Goal: Find contact information: Find contact information

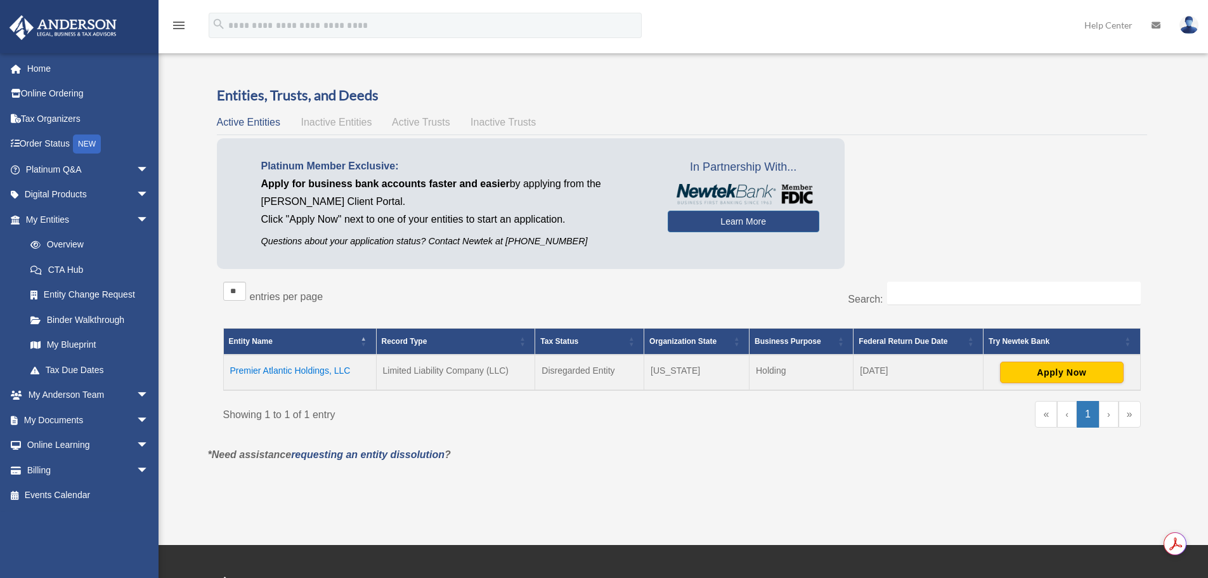
scroll to position [63, 0]
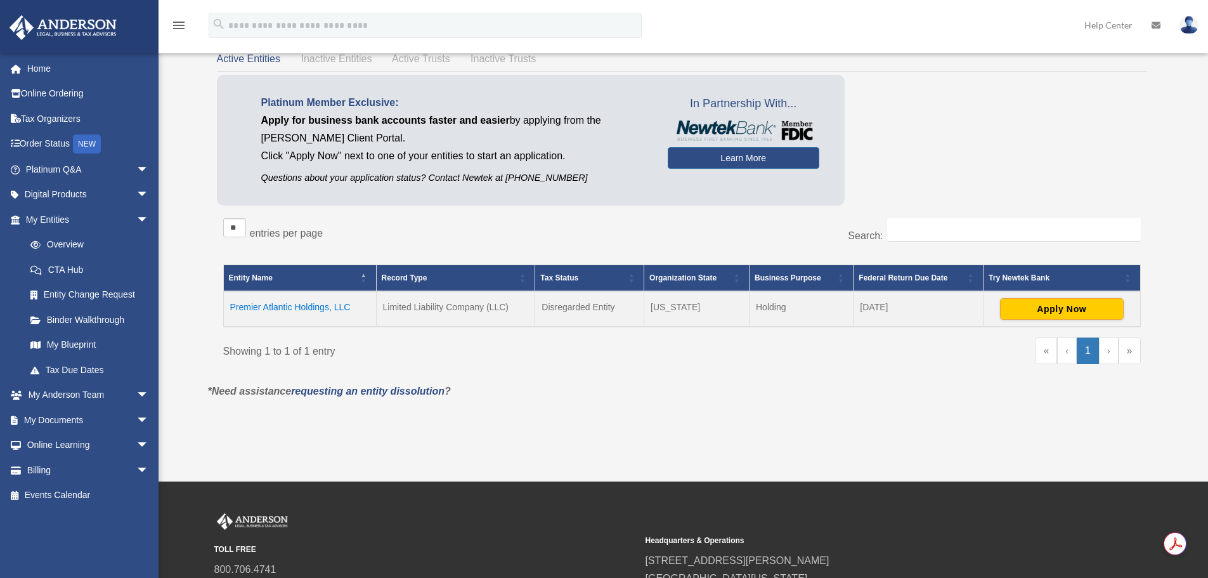
click at [61, 166] on link "Platinum Q&A arrow_drop_down" at bounding box center [88, 169] width 159 height 25
click at [69, 172] on link "Platinum Q&A arrow_drop_down" at bounding box center [88, 169] width 159 height 25
click at [136, 168] on span "arrow_drop_down" at bounding box center [148, 170] width 25 height 26
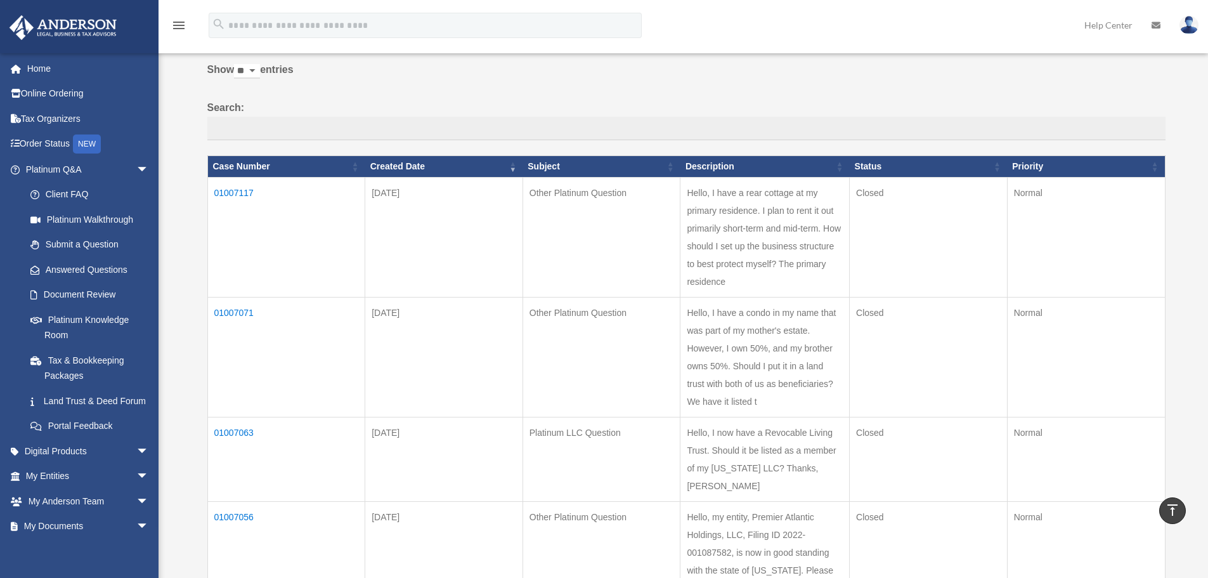
scroll to position [63, 0]
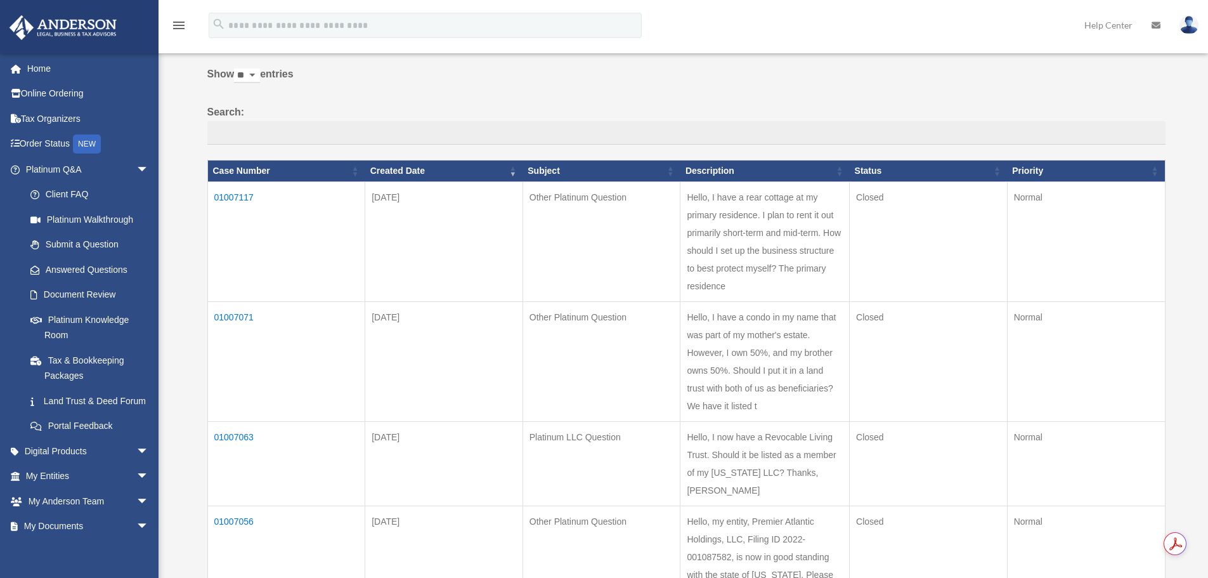
click at [736, 399] on td "Hello, I have a condo in my name that was part of my mother's estate. However, …" at bounding box center [765, 361] width 169 height 120
click at [233, 316] on td "01007071" at bounding box center [286, 361] width 158 height 120
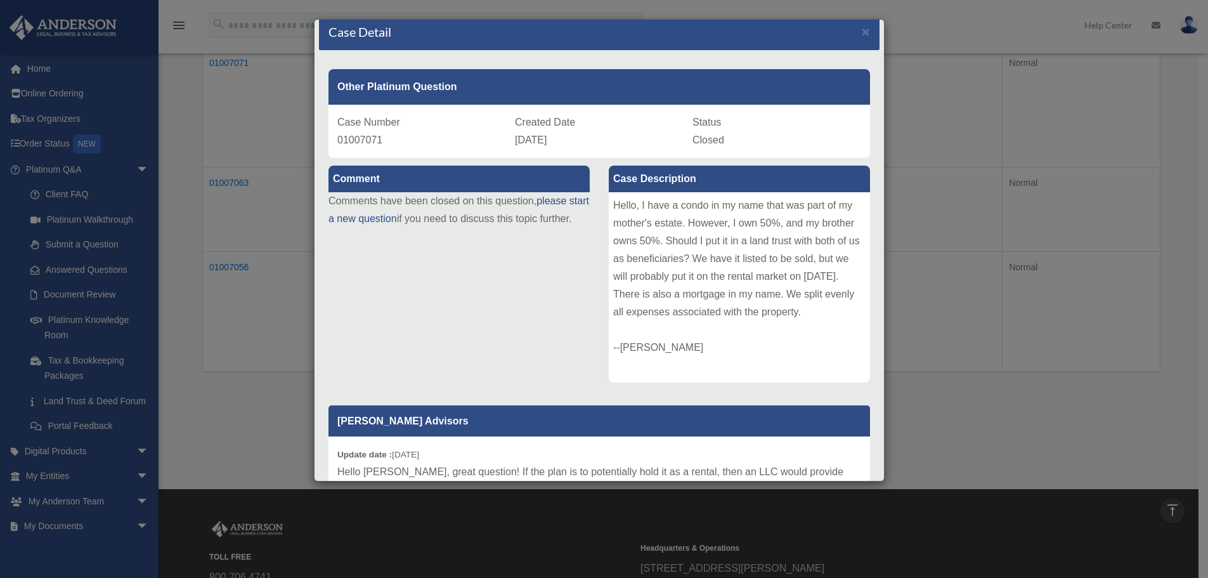
scroll to position [0, 0]
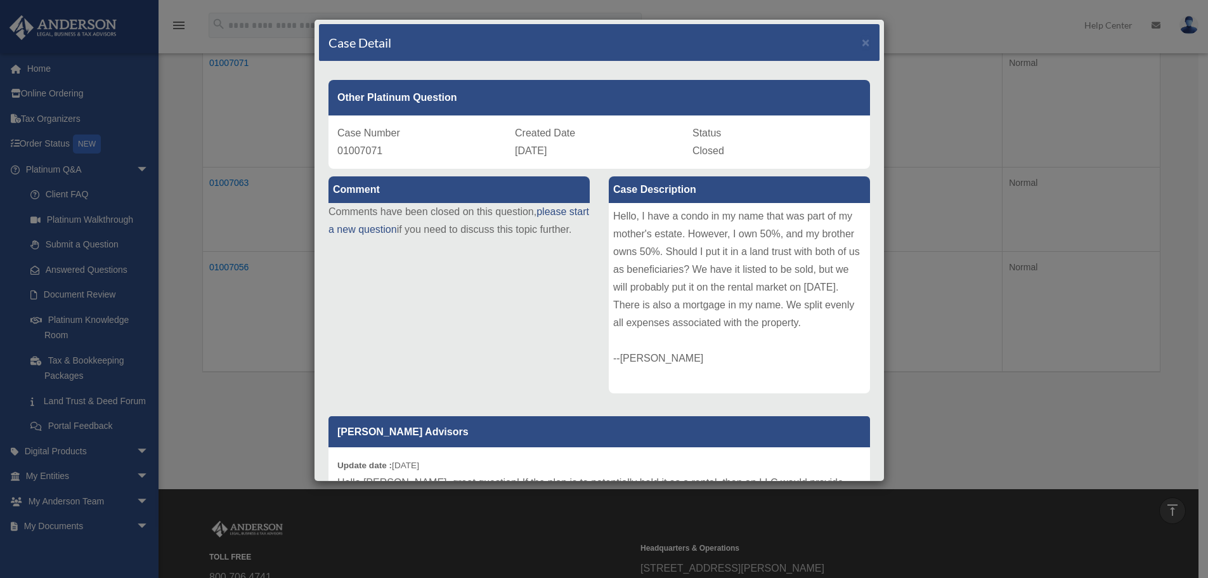
click at [851, 43] on div "Case Detail ×" at bounding box center [599, 42] width 561 height 37
click at [278, 194] on div "Case Detail × Other Platinum Question Case Number 01007071 Created Date June 13…" at bounding box center [604, 289] width 1208 height 578
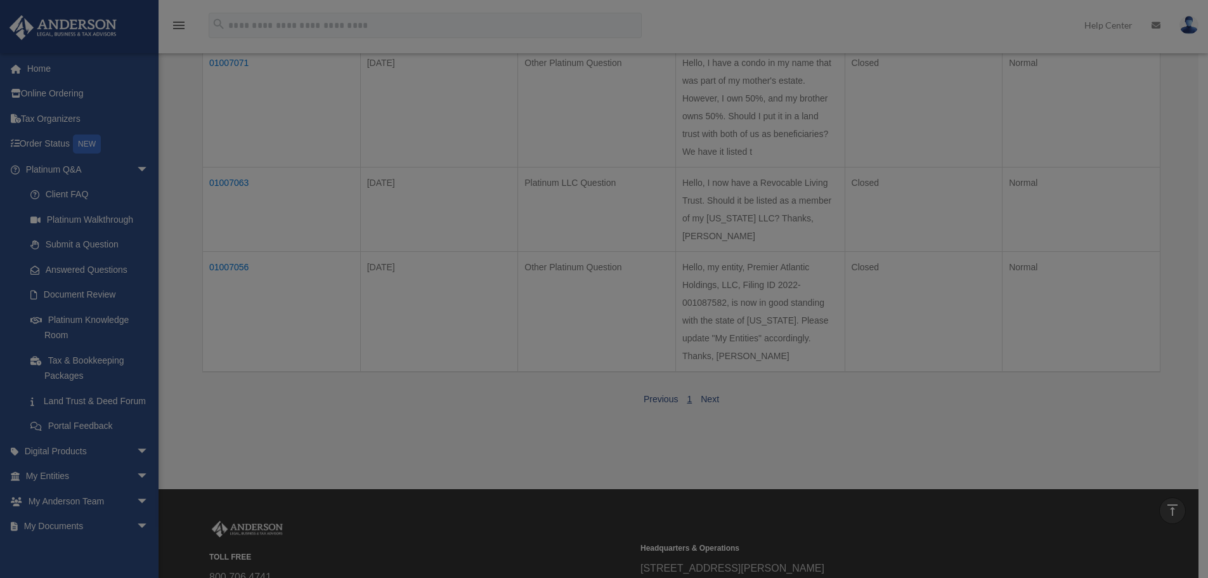
click at [278, 194] on div "Case Detail × Other Platinum Question Case Number 01007071 Created Date June 13…" at bounding box center [604, 289] width 1208 height 578
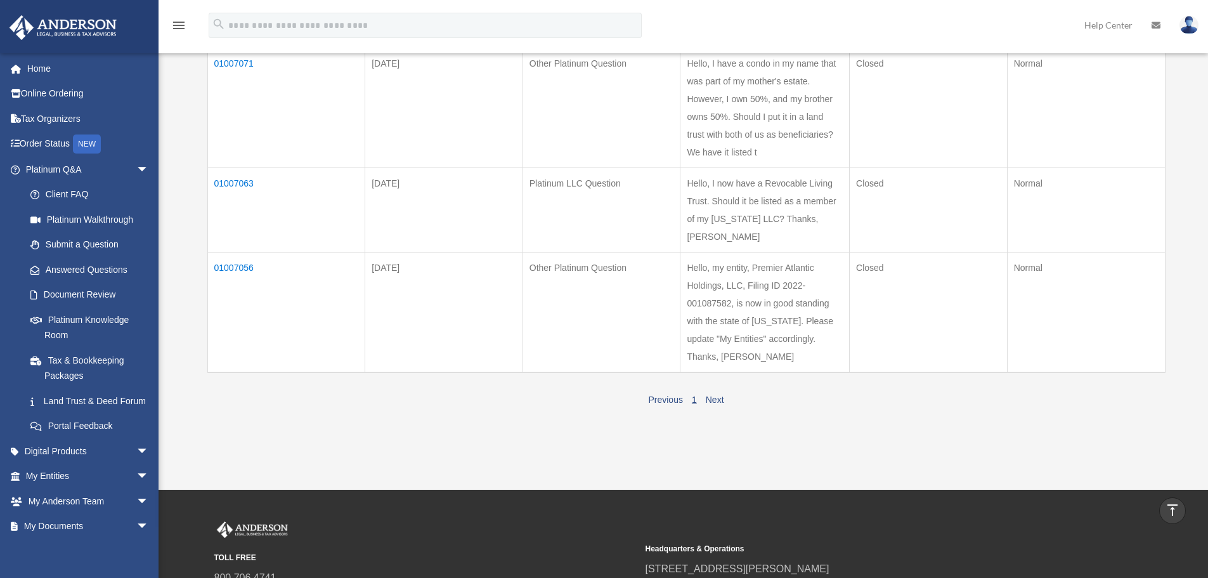
click at [719, 184] on td "Hello, I now have a Revocable Living Trust. Should it be listed as a member of …" at bounding box center [765, 209] width 169 height 84
click at [244, 185] on td "01007063" at bounding box center [286, 209] width 158 height 84
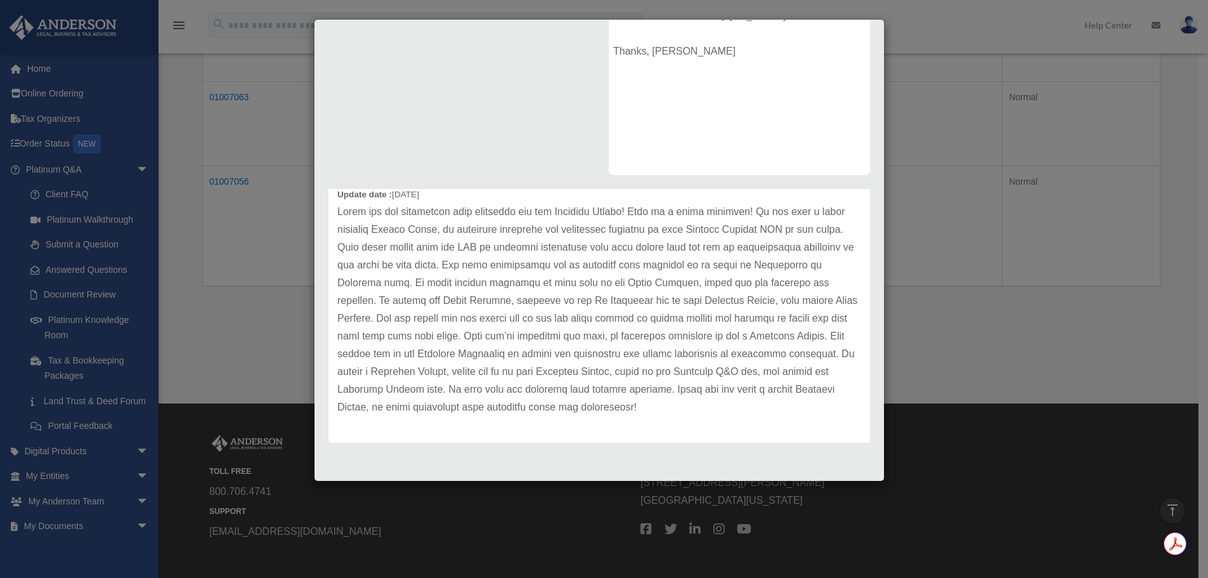
scroll to position [381, 0]
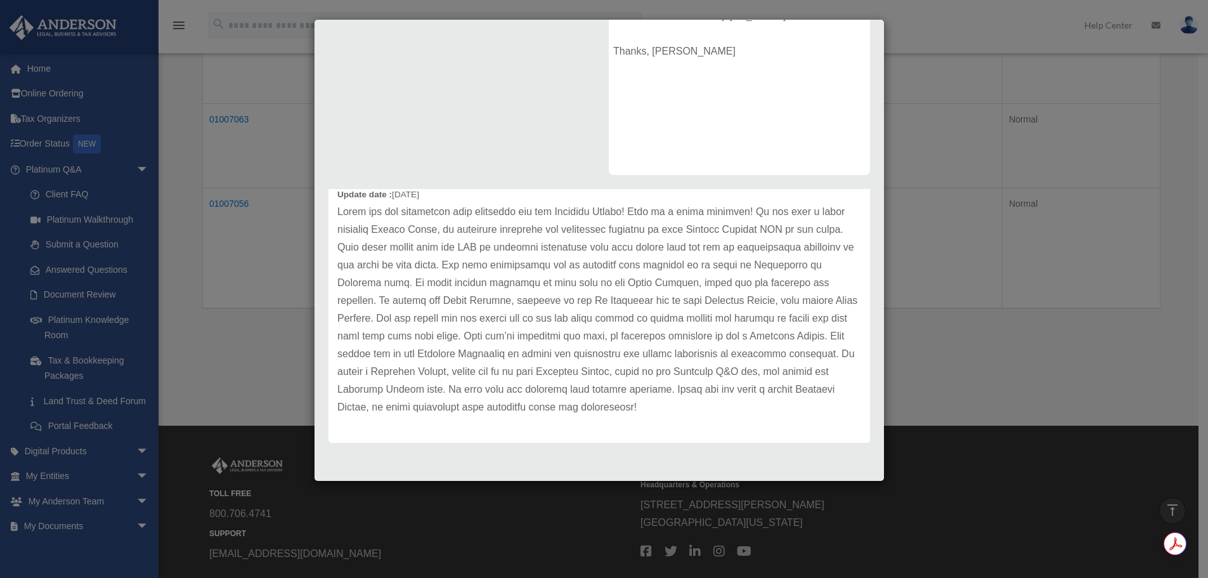
click at [942, 113] on div "Case Detail × Platinum LLC Question Case Number 01007063 Created Date June 13, …" at bounding box center [604, 289] width 1208 height 578
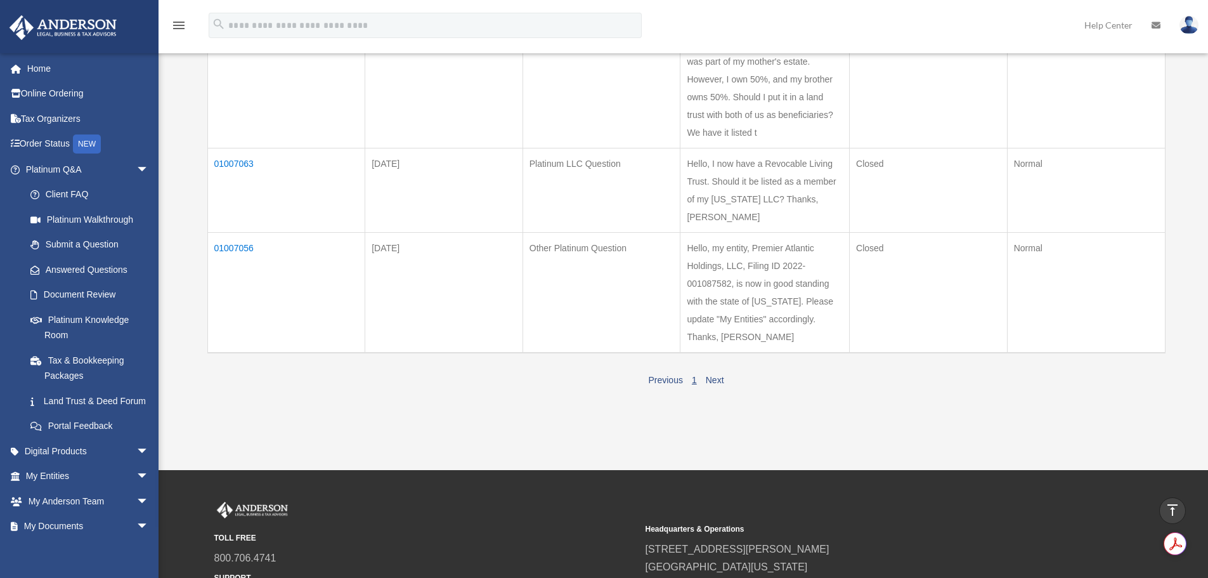
scroll to position [317, 0]
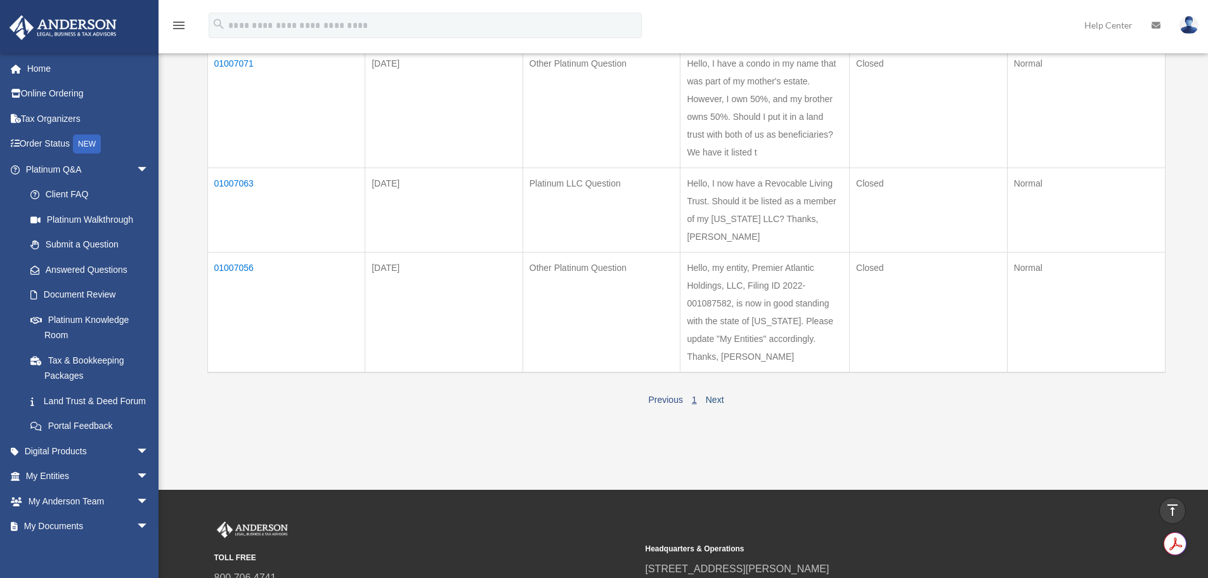
click at [720, 395] on link "Next" at bounding box center [715, 400] width 18 height 10
click at [90, 401] on link "Land Trust & Deed Forum" at bounding box center [90, 400] width 144 height 25
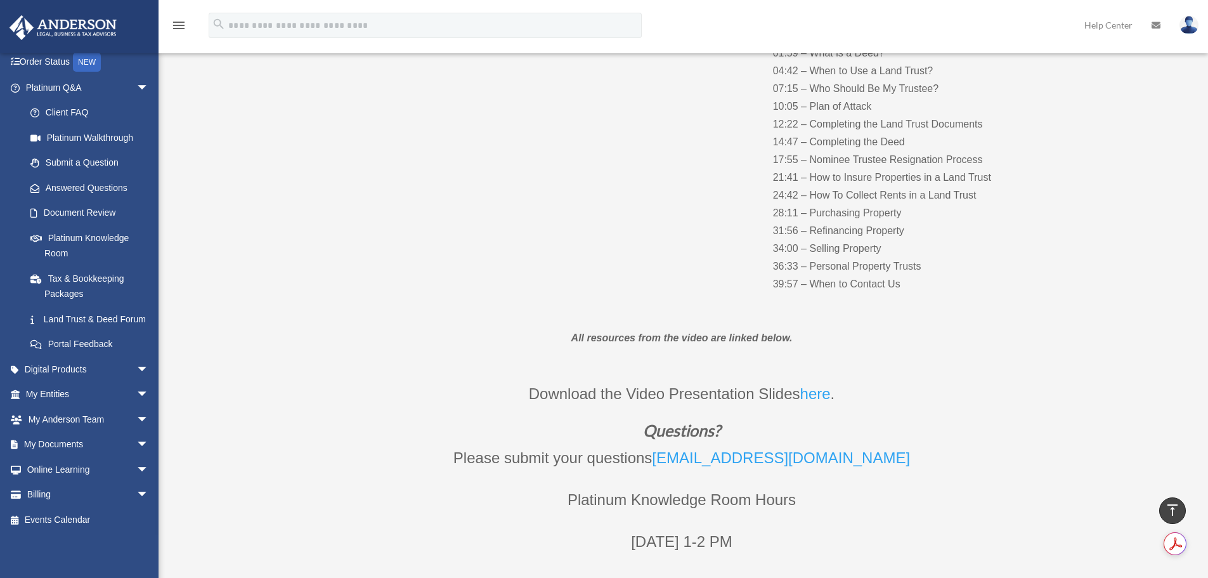
scroll to position [97, 0]
click at [59, 445] on link "My Documents arrow_drop_down" at bounding box center [88, 444] width 159 height 25
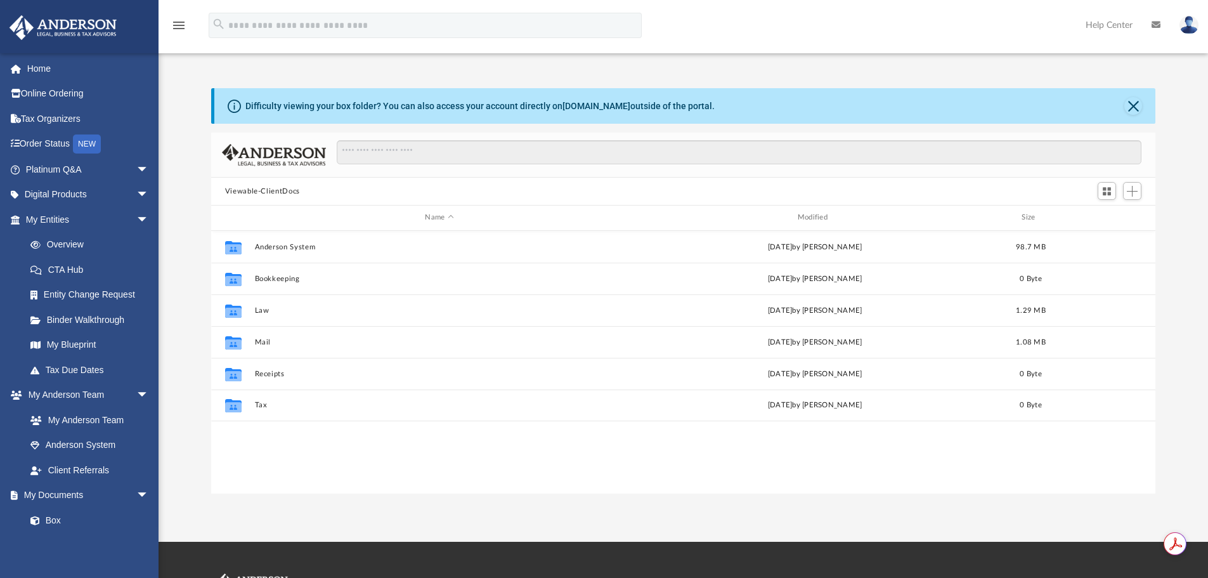
scroll to position [279, 935]
click at [268, 344] on button "Mail" at bounding box center [439, 342] width 370 height 8
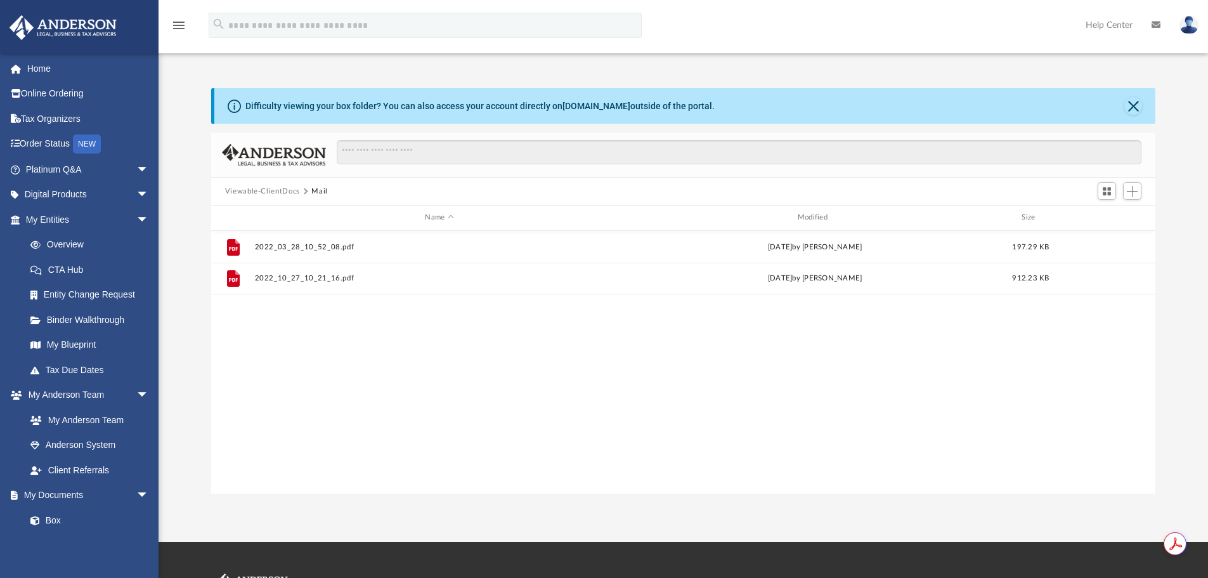
click at [281, 192] on button "Viewable-ClientDocs" at bounding box center [262, 191] width 75 height 11
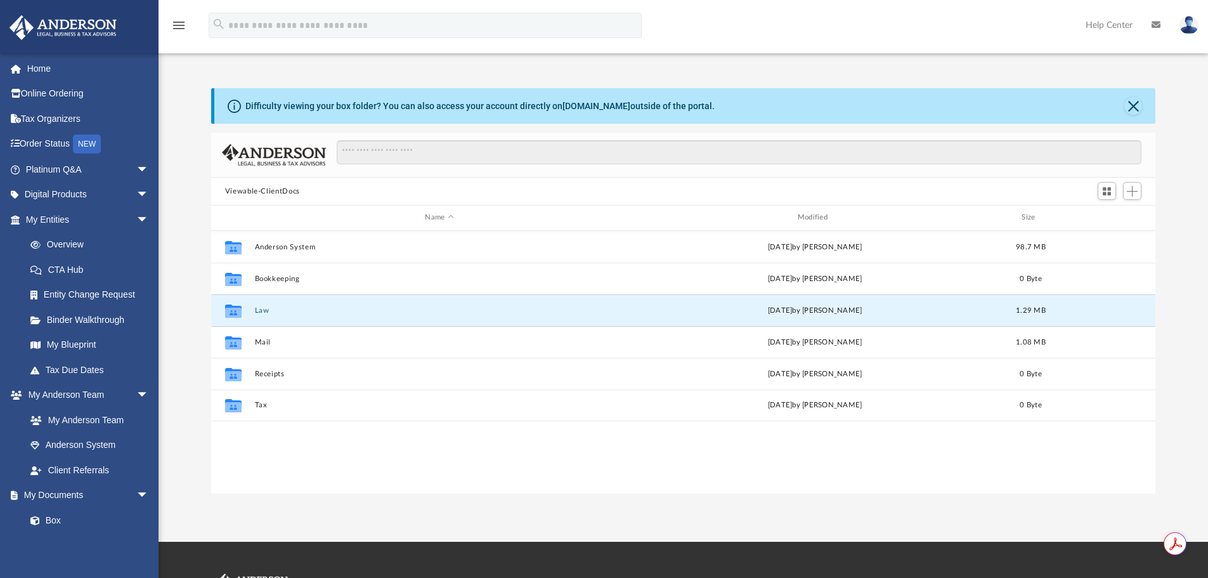
click at [259, 309] on button "Law" at bounding box center [439, 310] width 370 height 8
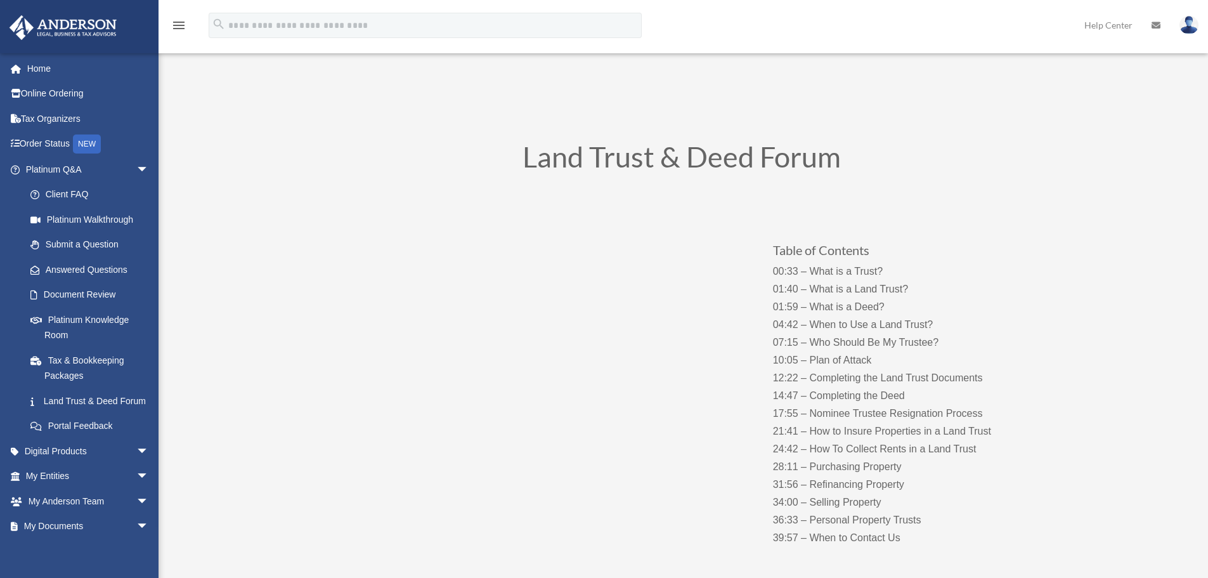
scroll to position [1392, 0]
click at [51, 147] on link "Order Status NEW" at bounding box center [88, 144] width 159 height 26
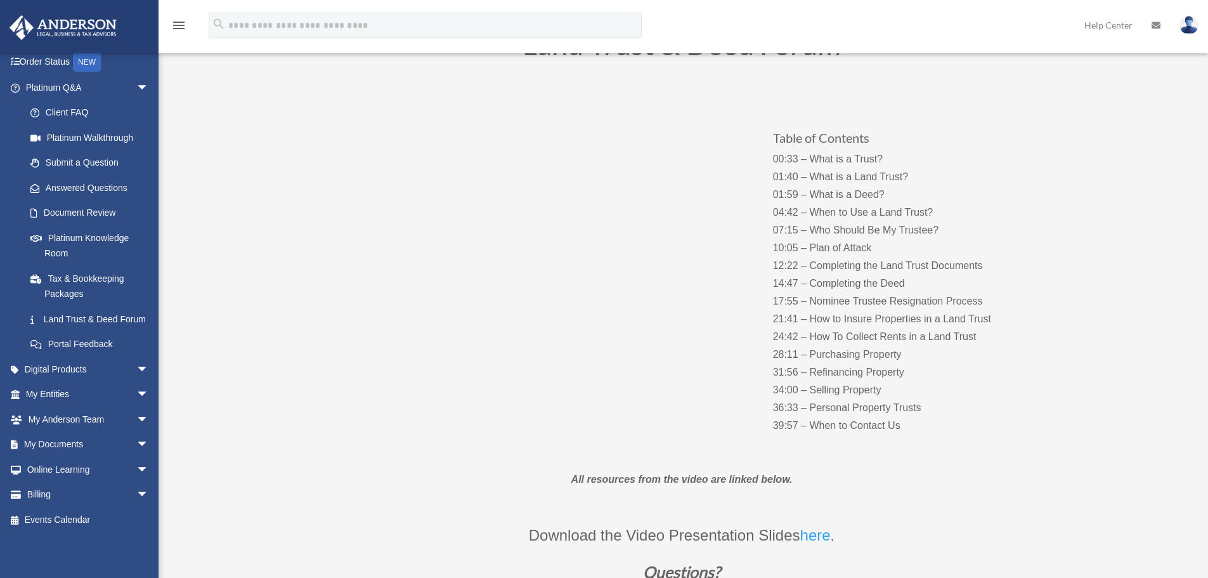
scroll to position [127, 0]
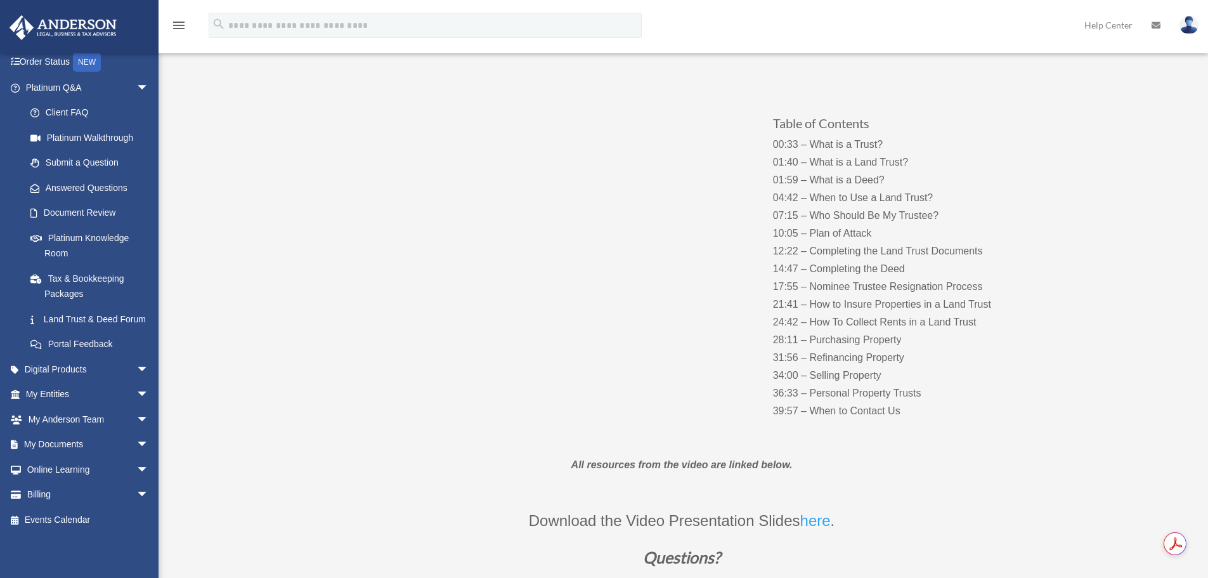
click at [136, 421] on span "arrow_drop_down" at bounding box center [148, 420] width 25 height 26
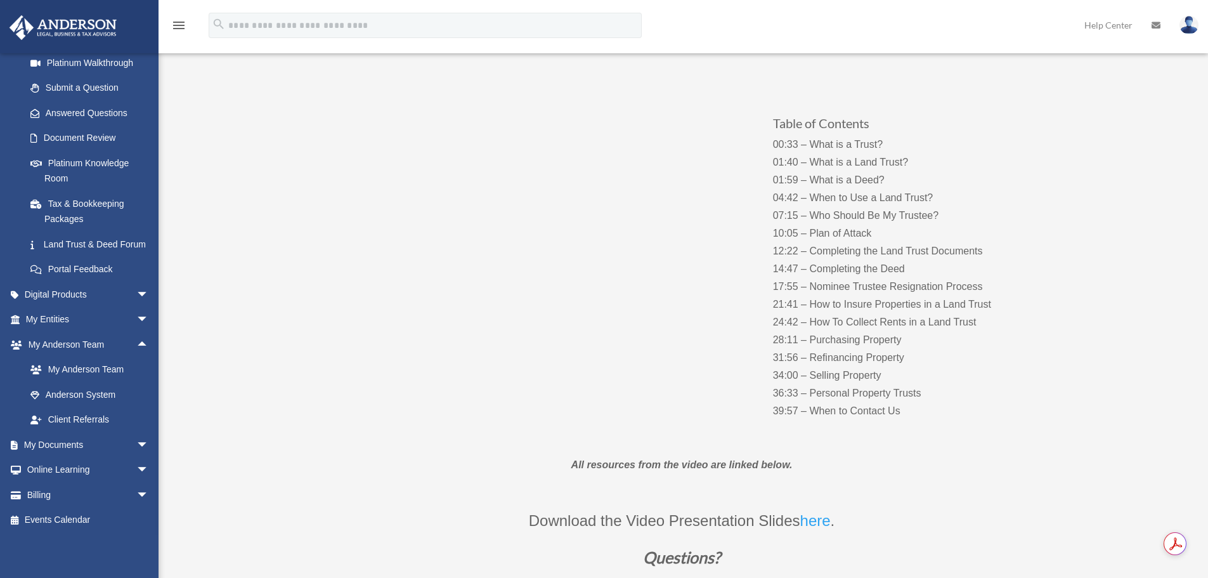
scroll to position [173, 0]
click at [84, 376] on link "My Anderson Team" at bounding box center [93, 369] width 150 height 25
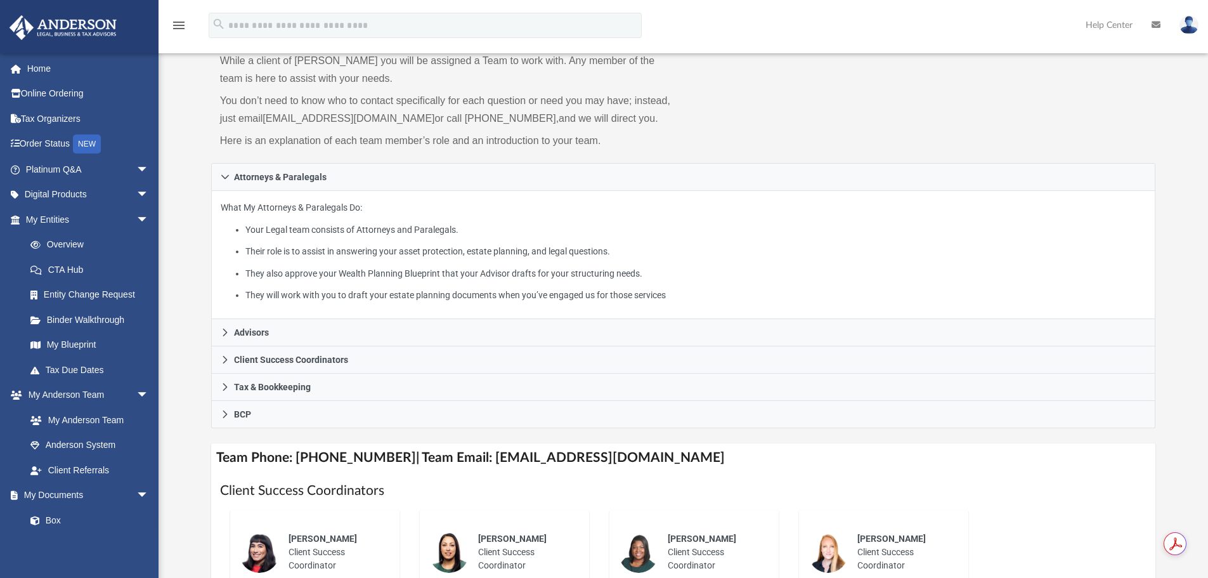
scroll to position [190, 0]
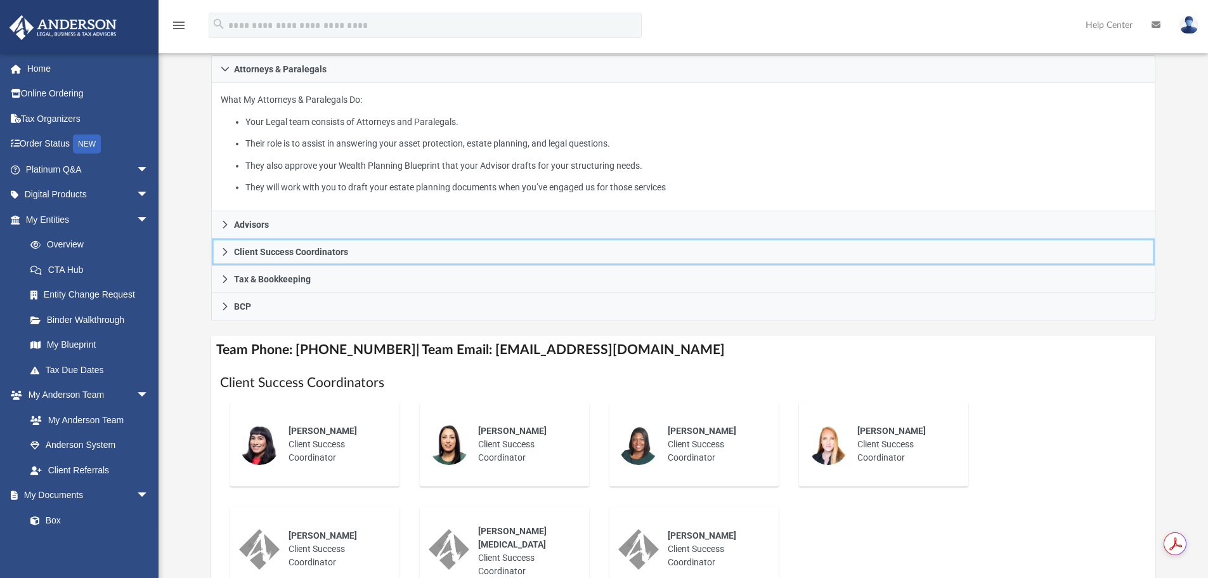
click at [227, 256] on icon at bounding box center [225, 251] width 9 height 9
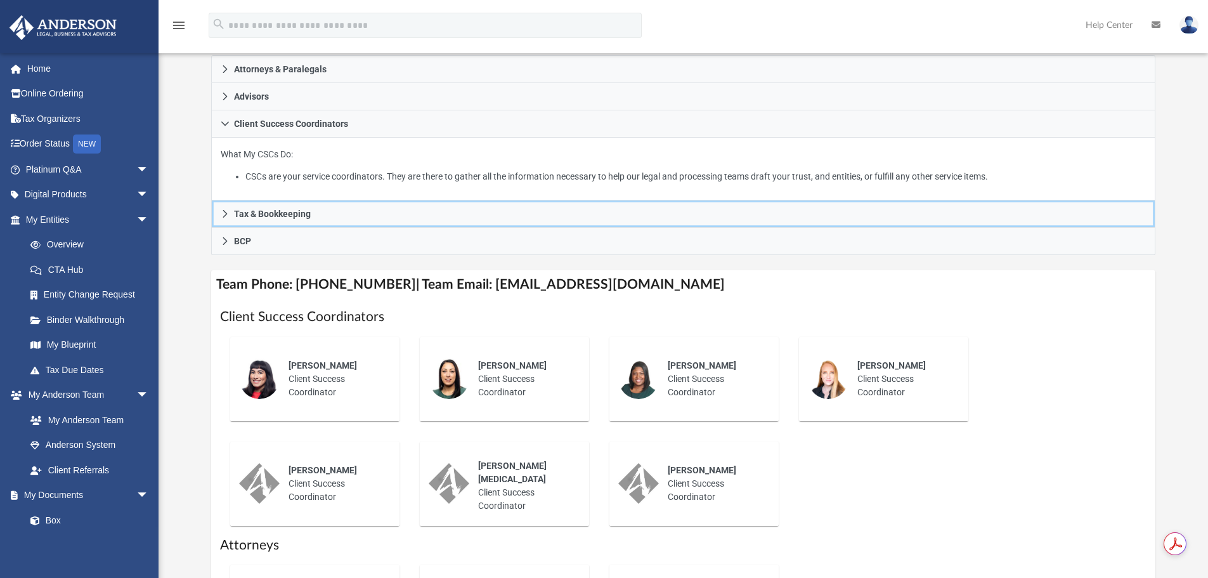
click at [227, 213] on icon at bounding box center [225, 213] width 9 height 9
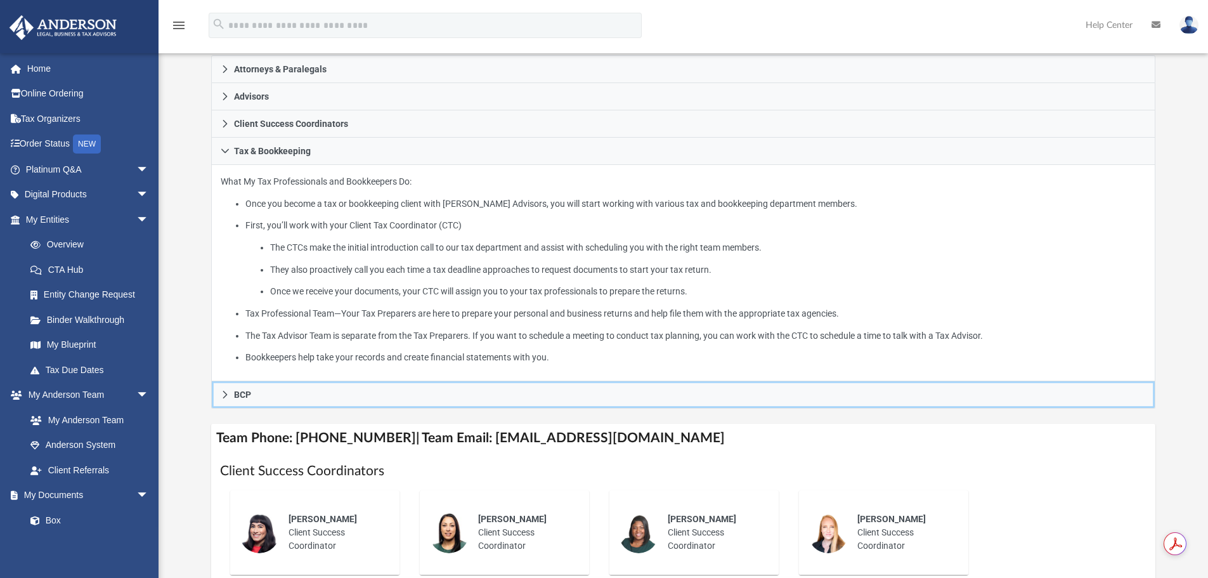
click at [223, 398] on icon at bounding box center [225, 394] width 9 height 9
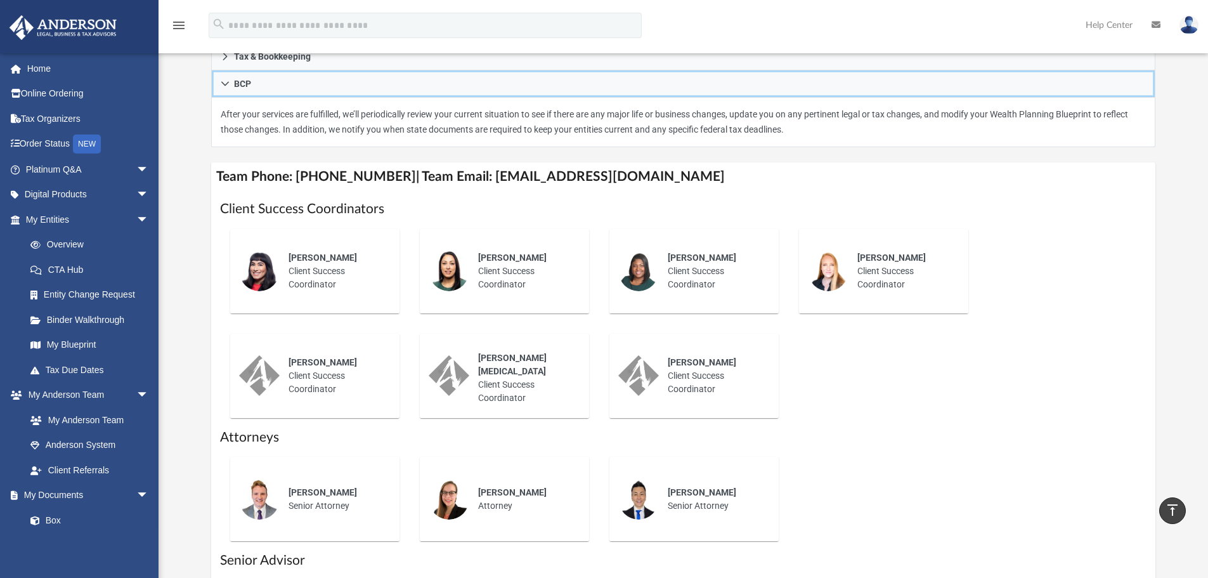
scroll to position [254, 0]
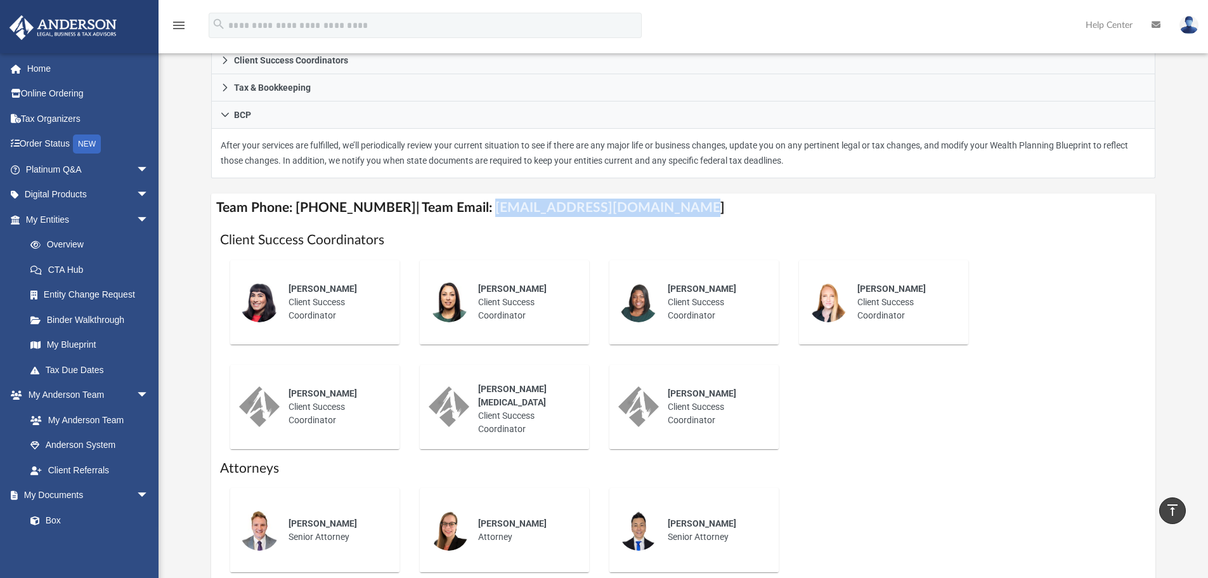
drag, startPoint x: 695, startPoint y: 209, endPoint x: 485, endPoint y: 209, distance: 209.3
type textarea "**********"
click at [485, 209] on h4 "Team Phone: [PHONE_NUMBER] | Team Email: [EMAIL_ADDRESS][DOMAIN_NAME]" at bounding box center [683, 207] width 945 height 29
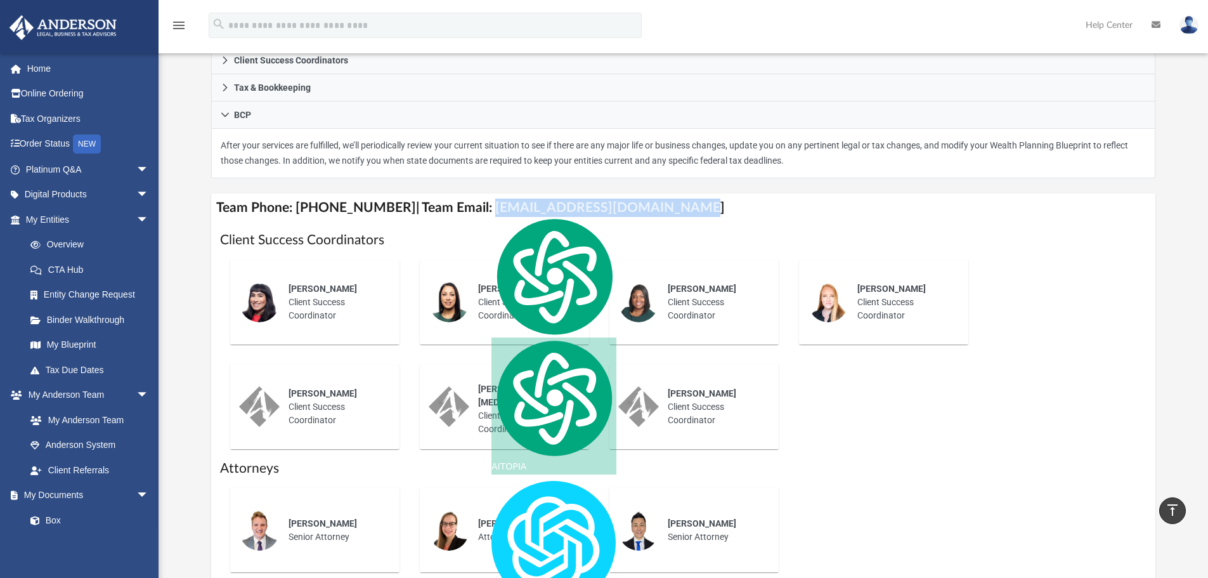
copy h4 "[EMAIL_ADDRESS][DOMAIN_NAME]"
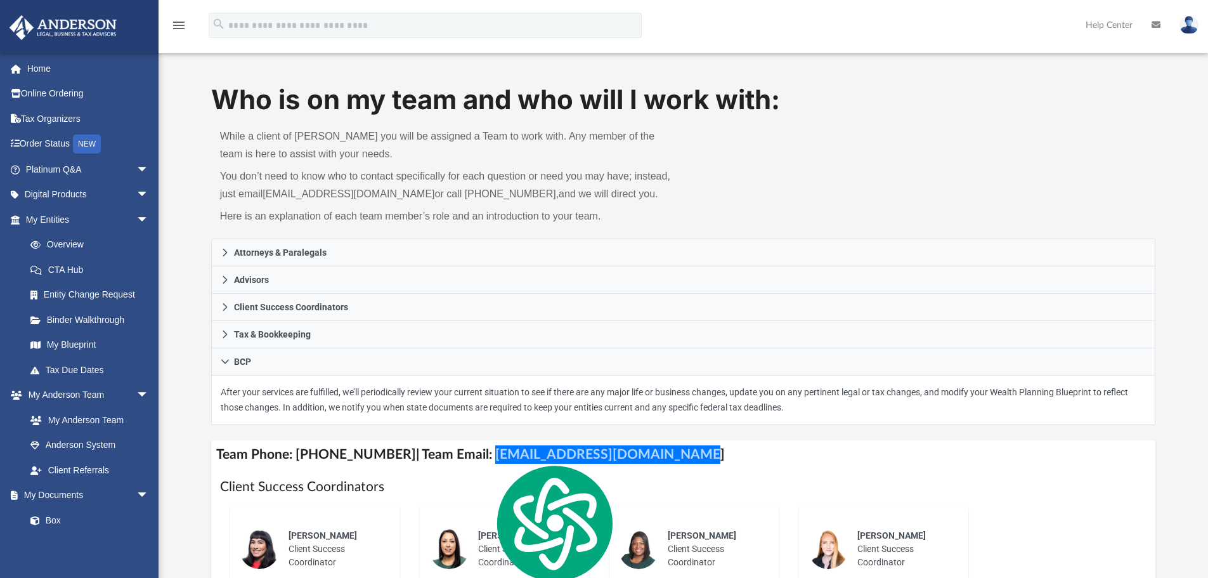
scroll to position [0, 0]
